Goal: Check status: Check status

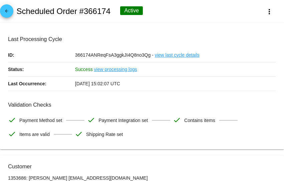
scroll to position [620, 0]
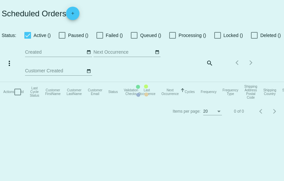
drag, startPoint x: 0, startPoint y: 0, endPoint x: 209, endPoint y: 62, distance: 218.1
click at [209, 82] on mat-table "Actions Id Last Cycle Status Customer FirstName Customer LastName Customer Emai…" at bounding box center [145, 92] width 290 height 20
click at [179, 82] on mat-table "Actions Id Last Cycle Status Customer FirstName Customer LastName Customer Emai…" at bounding box center [145, 92] width 290 height 20
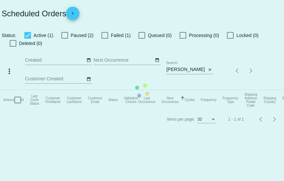
click at [180, 90] on mat-table "Actions Id Last Cycle Status Customer FirstName Customer LastName Customer Emai…" at bounding box center [145, 100] width 290 height 20
